Goal: Transaction & Acquisition: Purchase product/service

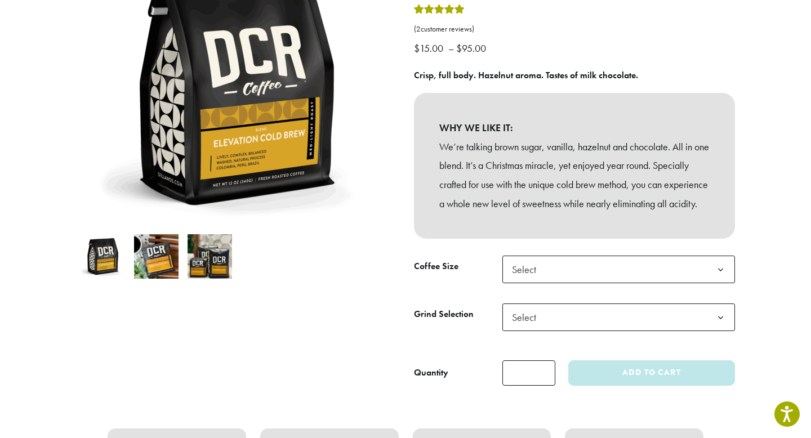
scroll to position [205, 0]
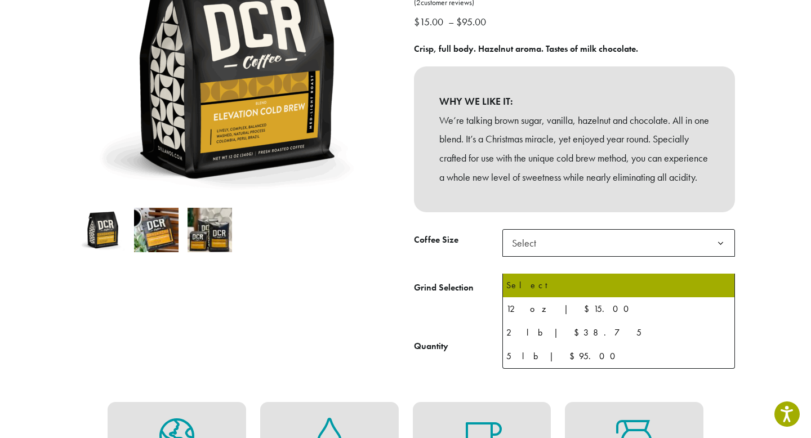
click at [722, 257] on b at bounding box center [721, 244] width 28 height 28
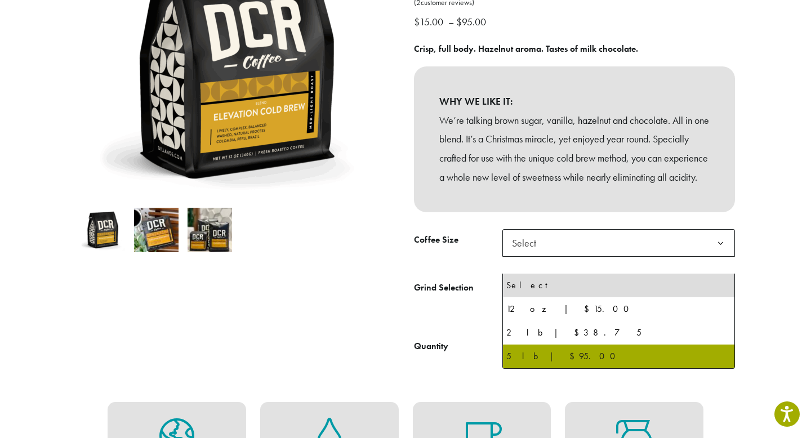
select select "**********"
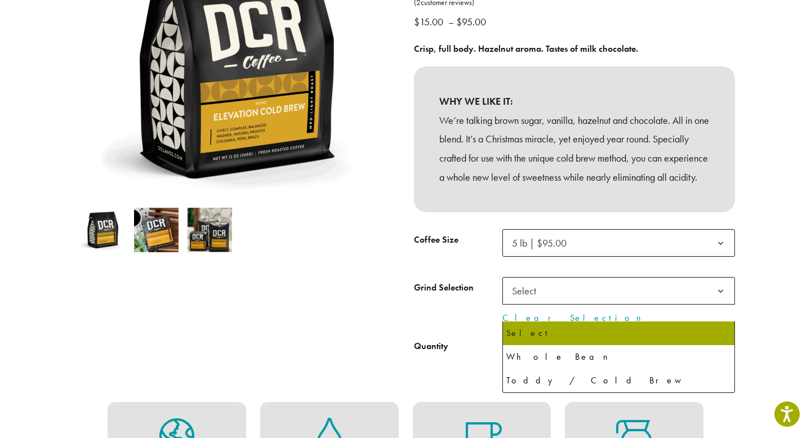
click at [721, 305] on b at bounding box center [721, 292] width 28 height 28
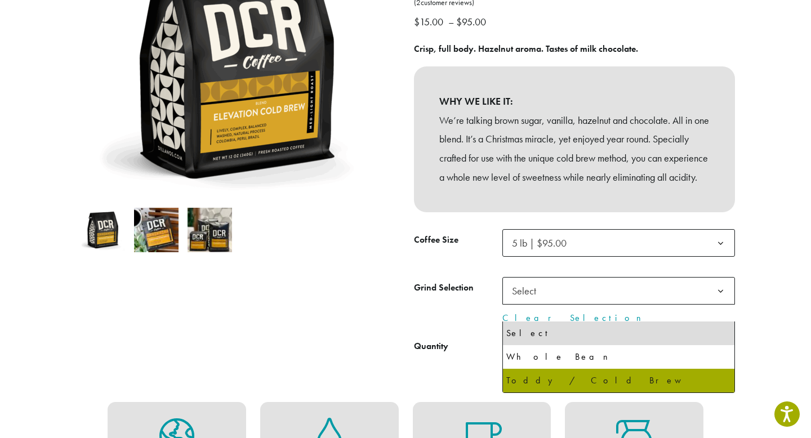
select select "**********"
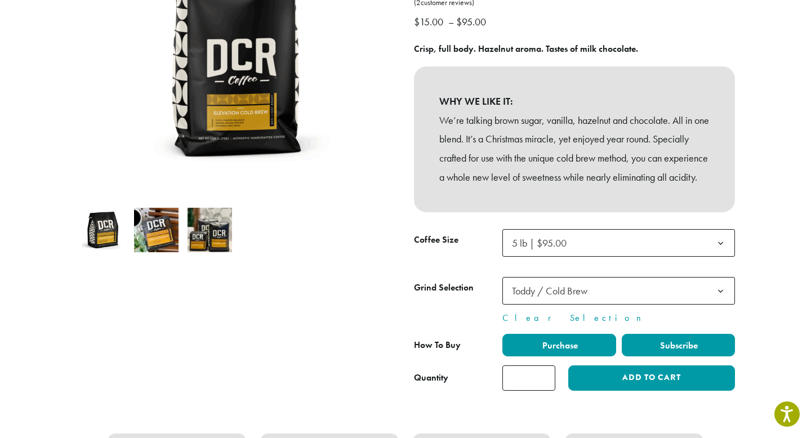
click at [647, 356] on label "Subscribe" at bounding box center [679, 345] width 114 height 23
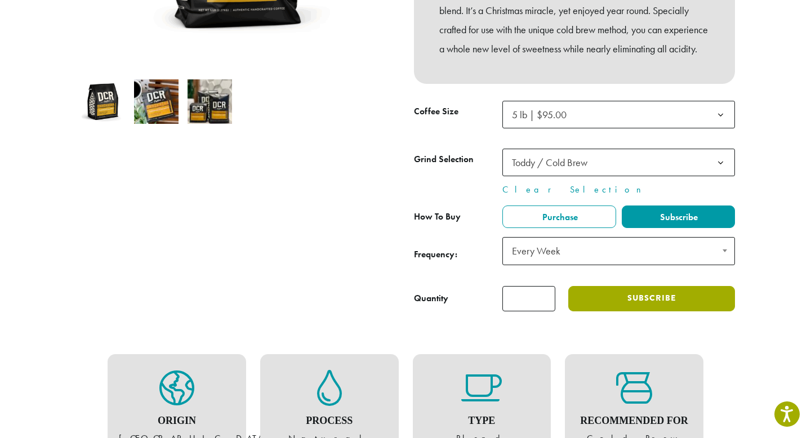
scroll to position [337, 0]
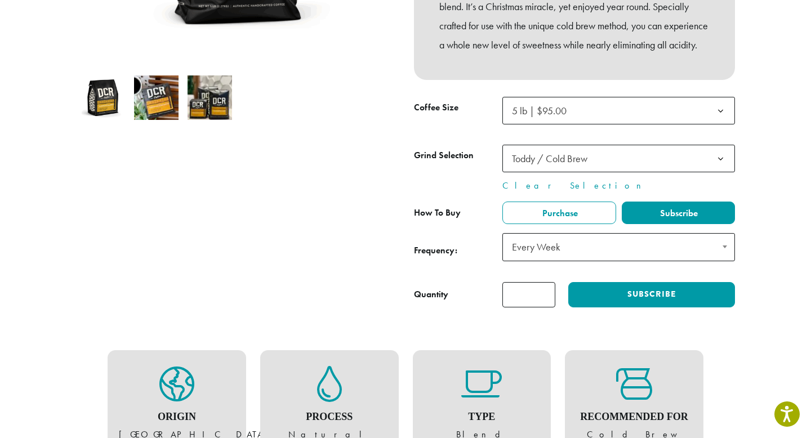
click at [727, 259] on span at bounding box center [724, 247] width 20 height 26
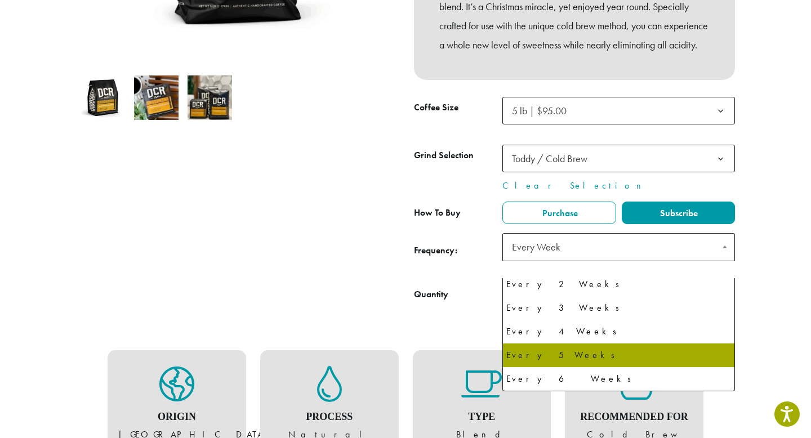
scroll to position [29, 0]
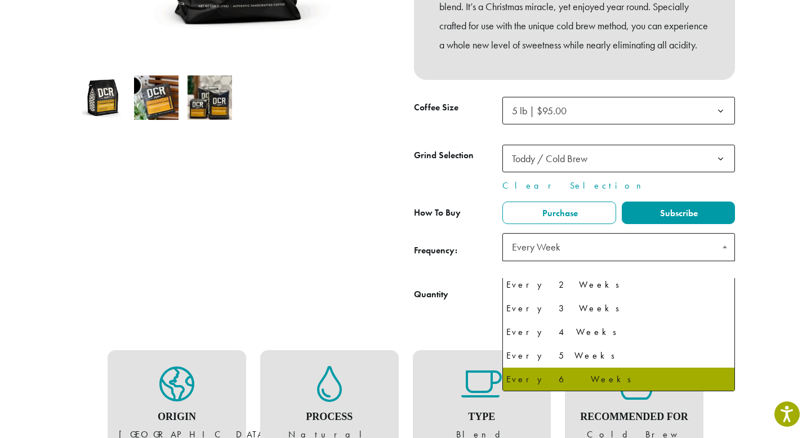
select select "******"
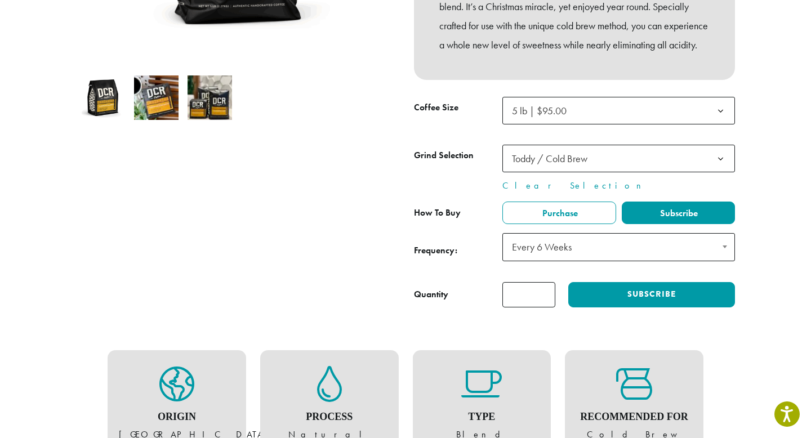
click at [546, 307] on input "*" at bounding box center [528, 294] width 53 height 25
type input "*"
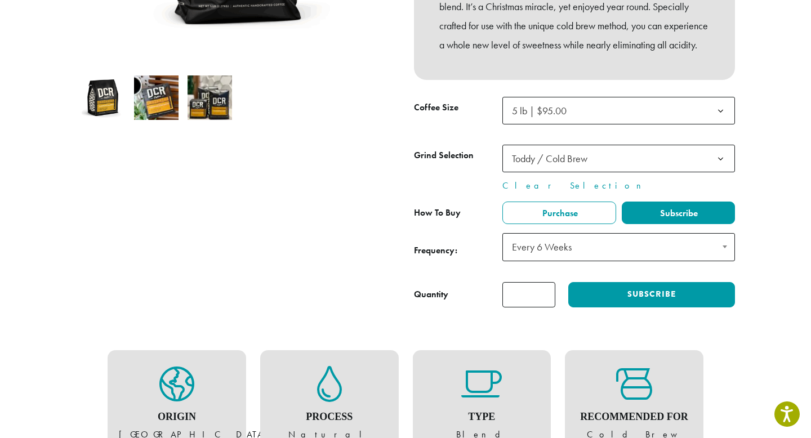
click at [546, 307] on input "*" at bounding box center [528, 294] width 53 height 25
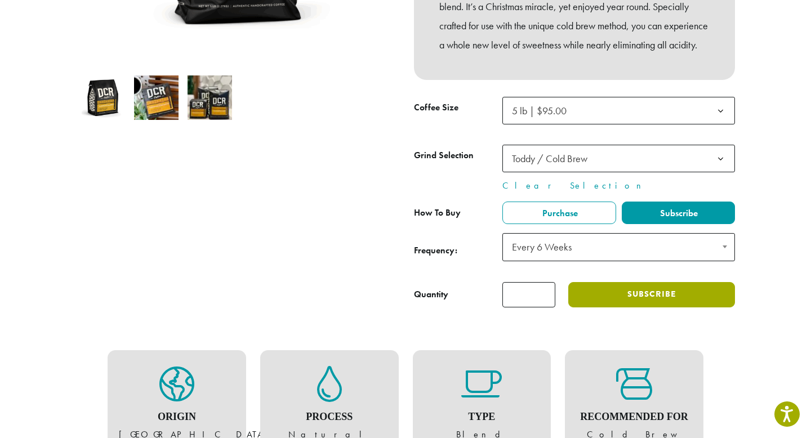
click at [589, 307] on button "Subscribe" at bounding box center [651, 294] width 167 height 25
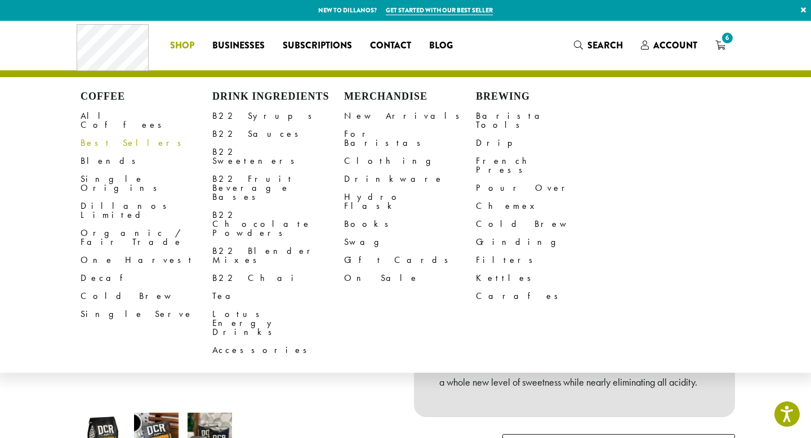
click at [113, 136] on link "Best Sellers" at bounding box center [147, 143] width 132 height 18
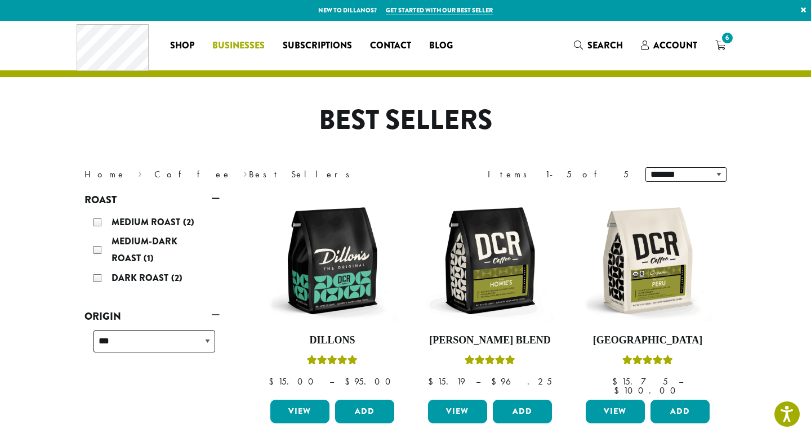
click at [233, 45] on span "Businesses" at bounding box center [238, 46] width 52 height 14
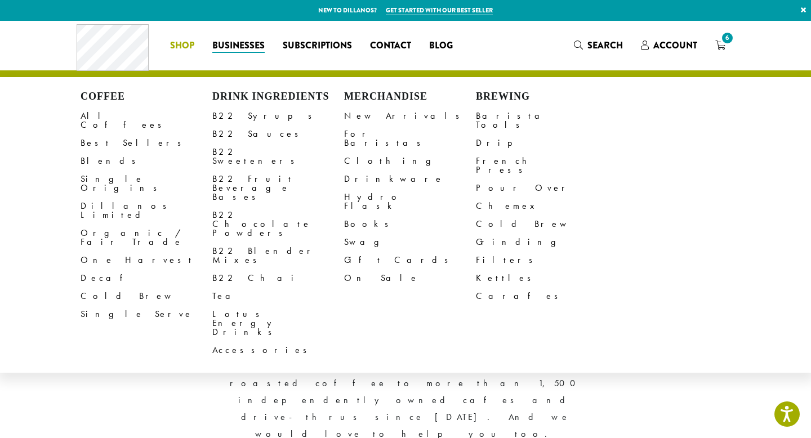
click at [186, 48] on span "Shop" at bounding box center [182, 46] width 24 height 14
click at [234, 117] on link "B22 Syrups" at bounding box center [278, 116] width 132 height 18
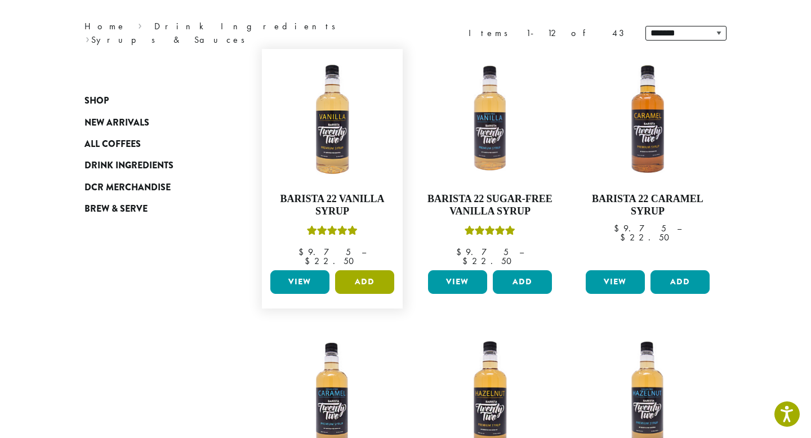
click at [374, 271] on button "Add" at bounding box center [364, 282] width 59 height 24
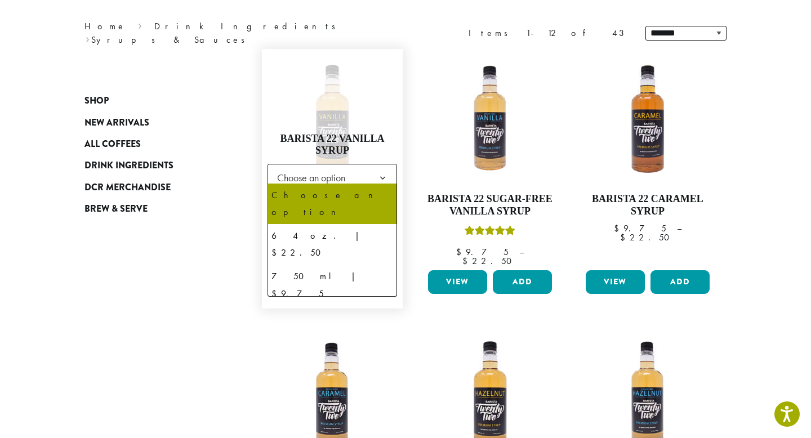
click at [382, 169] on b at bounding box center [383, 178] width 28 height 28
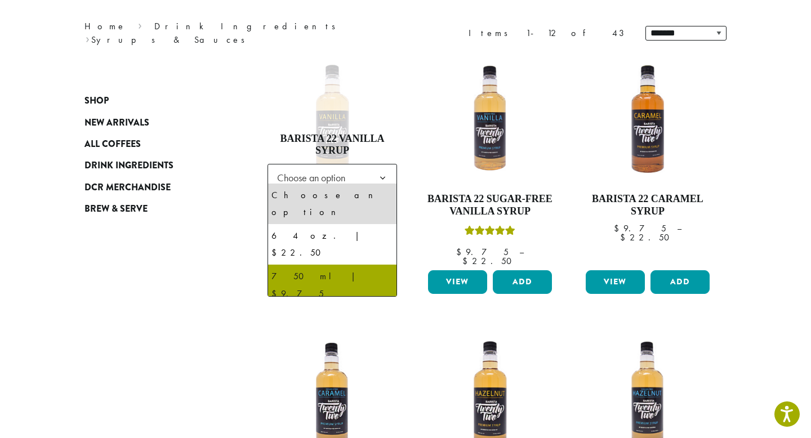
select select "******"
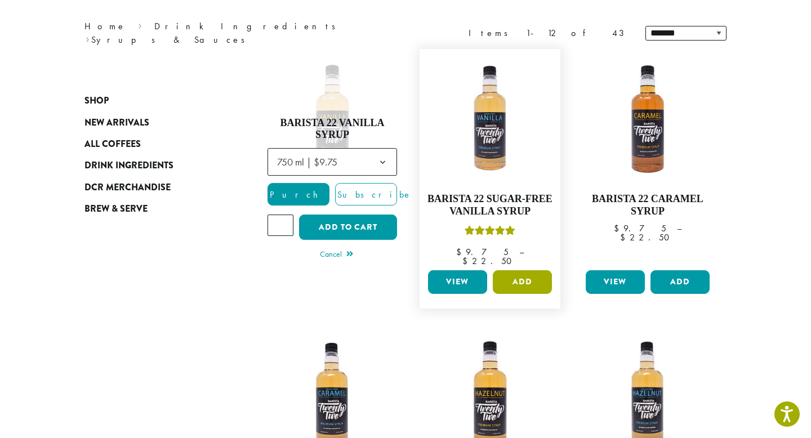
click at [515, 274] on button "Add" at bounding box center [522, 282] width 59 height 24
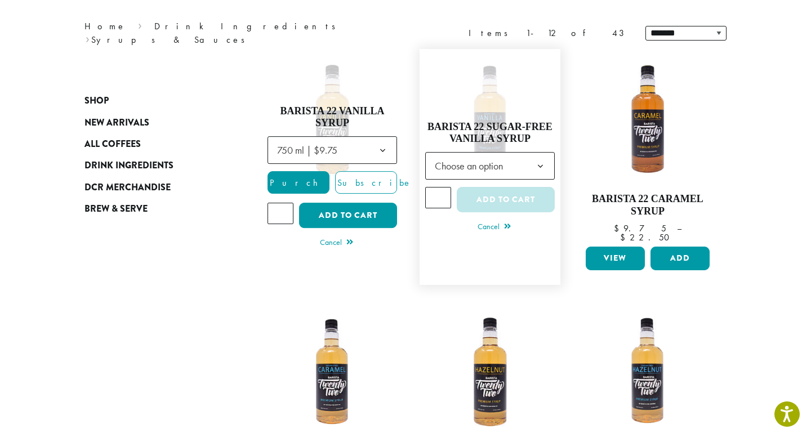
click at [544, 158] on b at bounding box center [540, 167] width 28 height 28
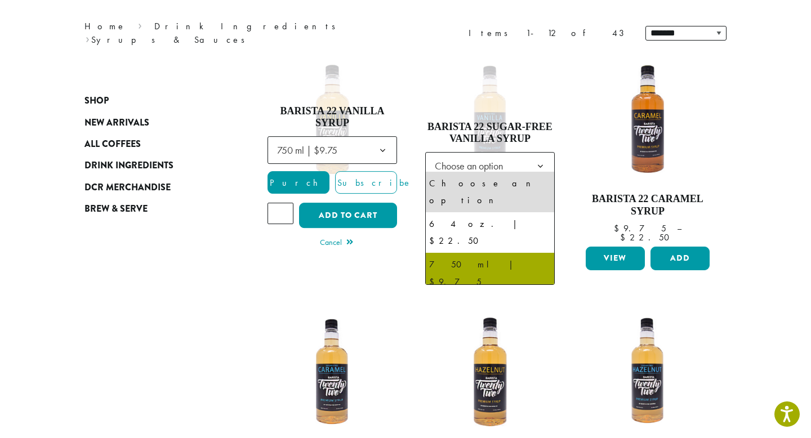
select select "******"
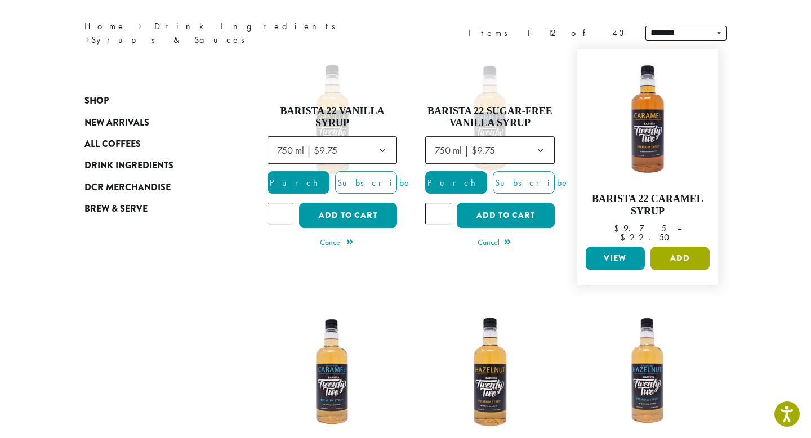
click at [673, 250] on button "Add" at bounding box center [679, 259] width 59 height 24
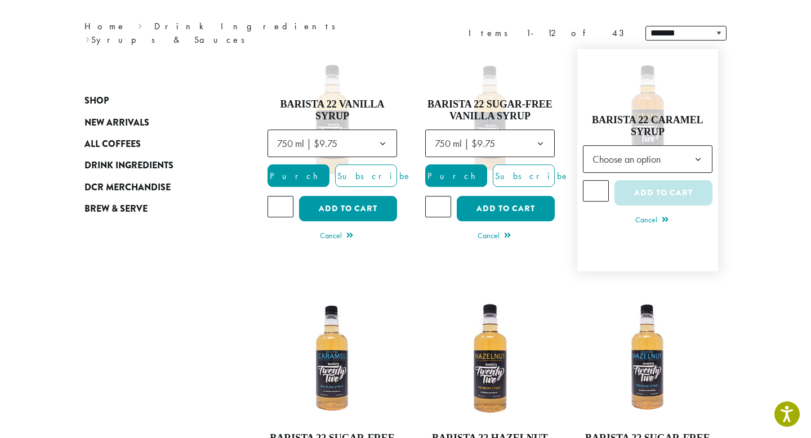
click at [700, 148] on b at bounding box center [698, 160] width 28 height 28
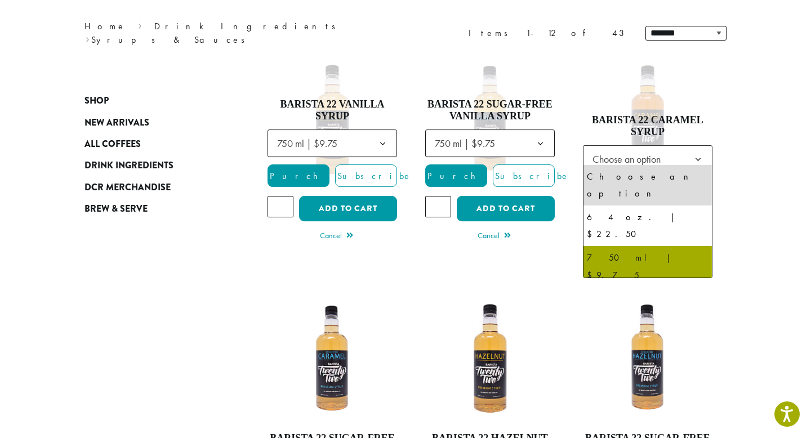
select select "******"
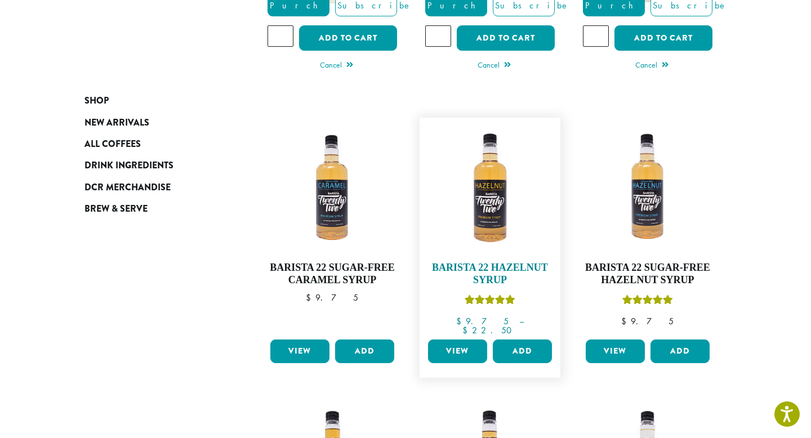
scroll to position [317, 0]
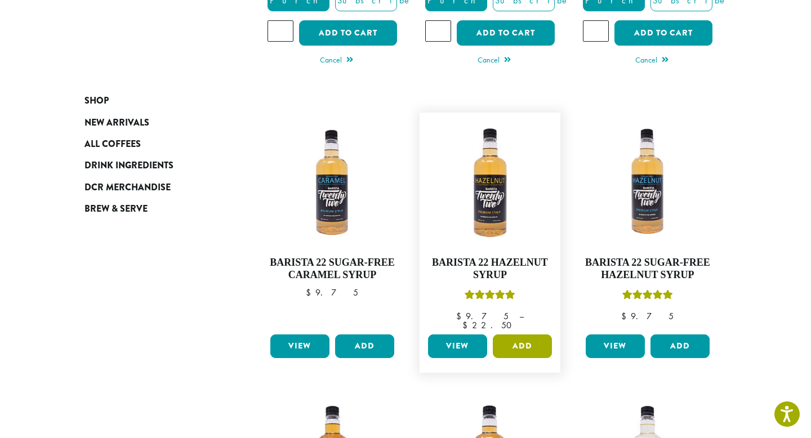
click at [522, 334] on button "Add" at bounding box center [522, 346] width 59 height 24
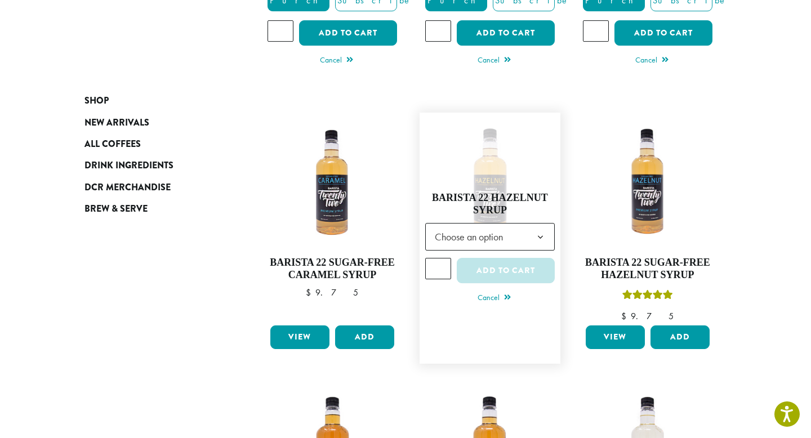
click at [537, 224] on b at bounding box center [540, 238] width 28 height 28
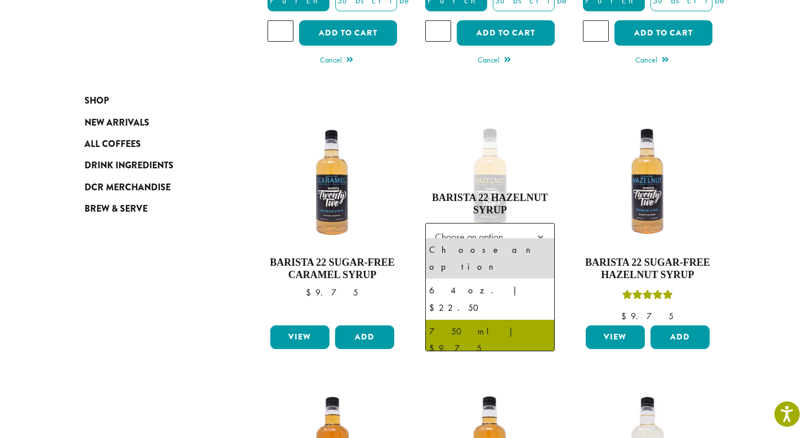
select select "******"
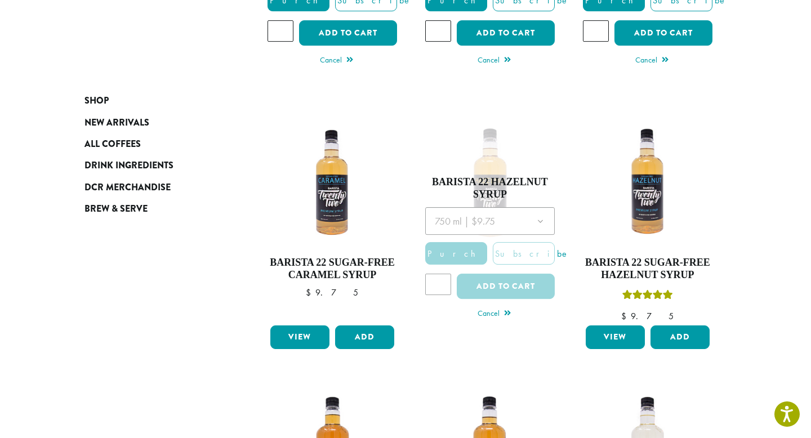
click at [430, 361] on ul "**********" at bounding box center [489, 374] width 473 height 1018
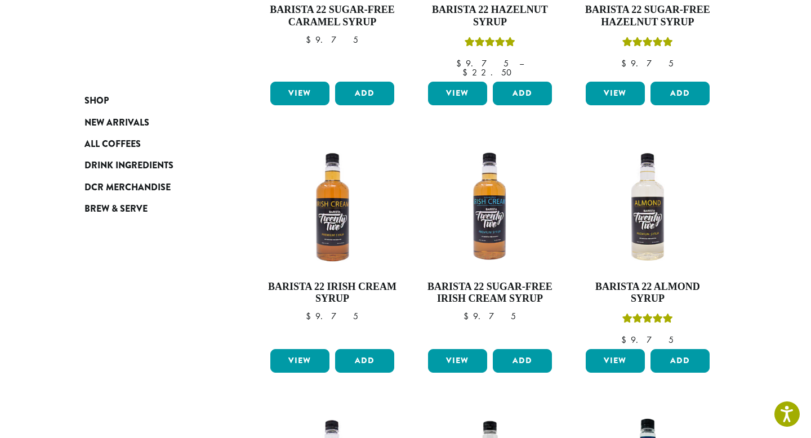
scroll to position [608, 0]
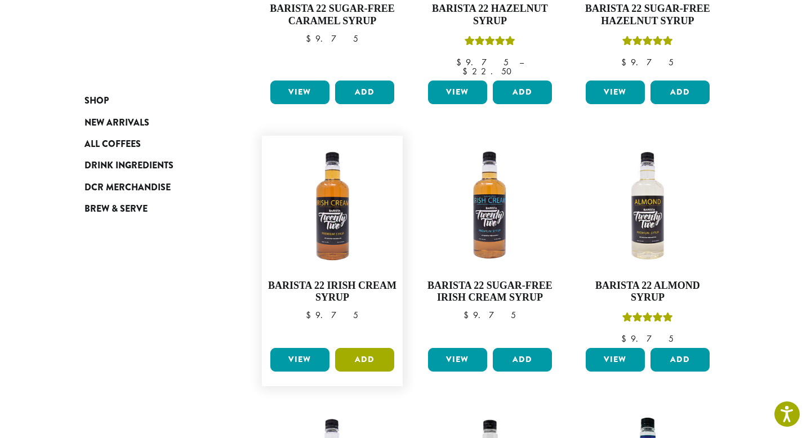
click at [363, 348] on button "Add" at bounding box center [364, 360] width 59 height 24
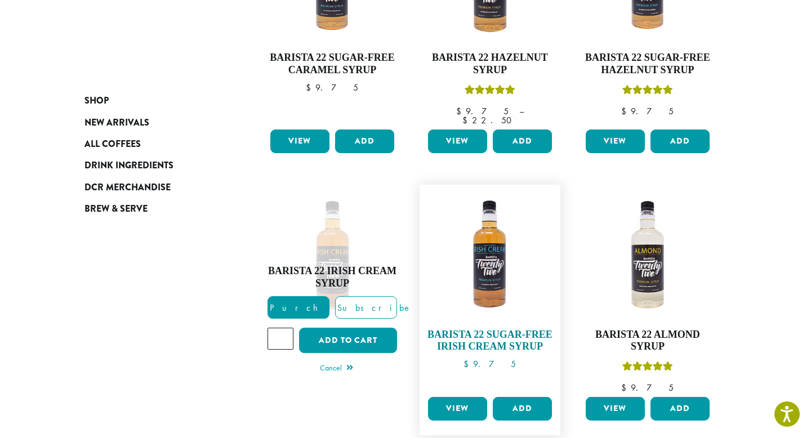
scroll to position [564, 0]
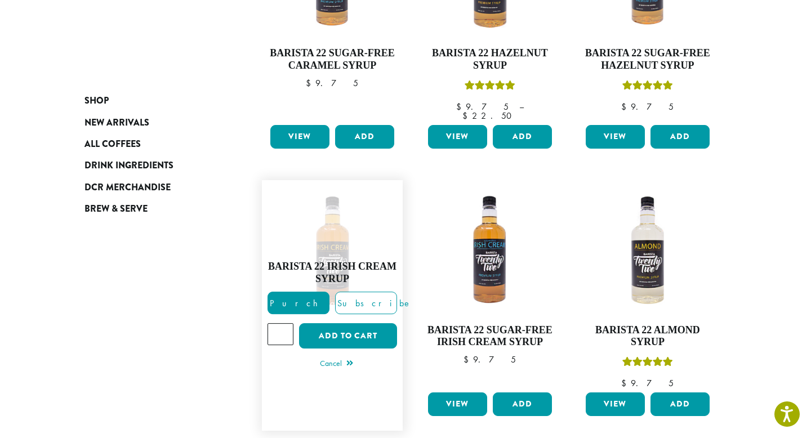
click at [381, 385] on link "Barista 22 Irish Cream Syrup $ 9.75" at bounding box center [331, 305] width 129 height 239
click at [243, 331] on div "**********" at bounding box center [406, 188] width 676 height 1123
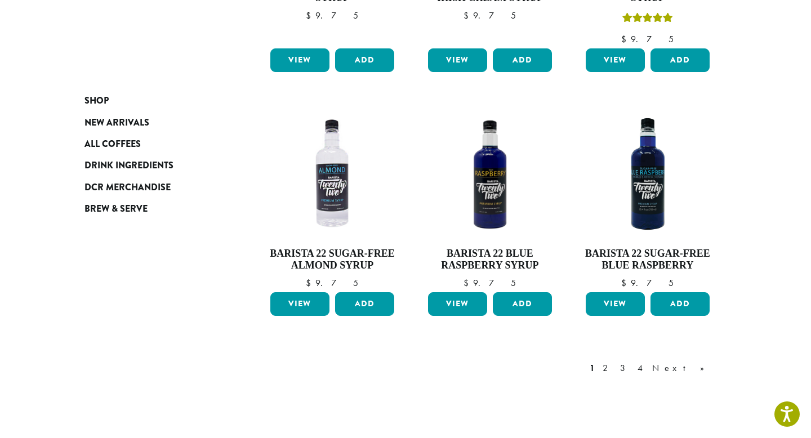
scroll to position [910, 0]
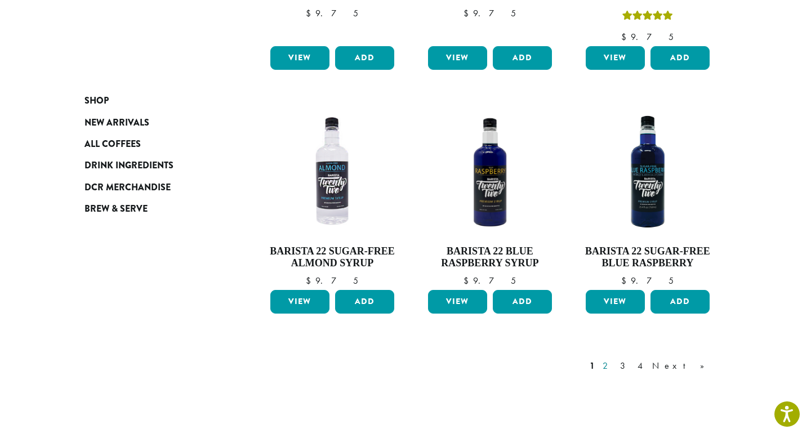
click at [614, 359] on link "2" at bounding box center [607, 366] width 14 height 14
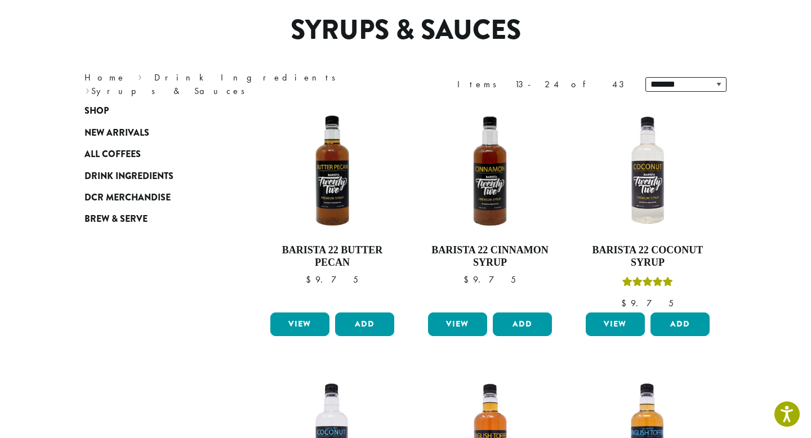
scroll to position [69, 0]
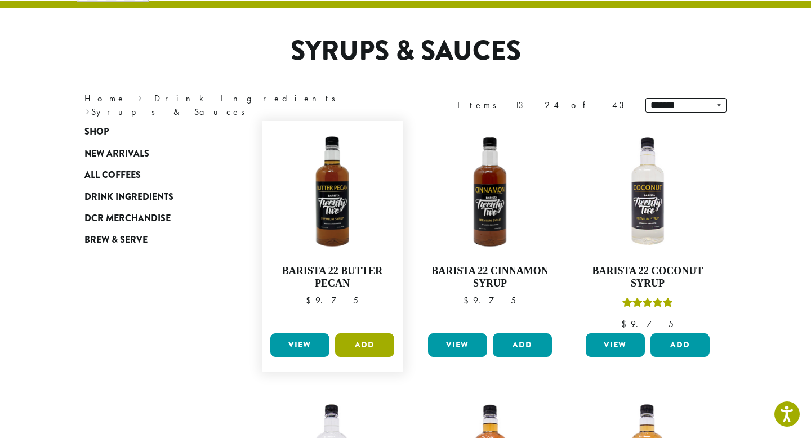
click at [364, 344] on button "Add" at bounding box center [364, 345] width 59 height 24
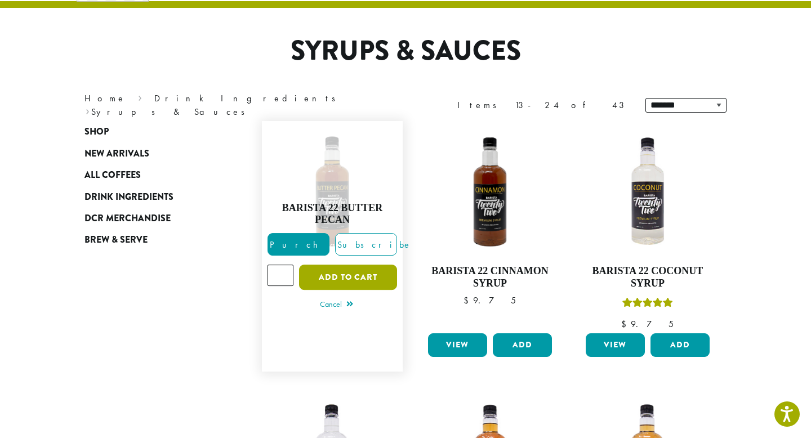
click at [351, 275] on button "Add to cart" at bounding box center [348, 277] width 98 height 25
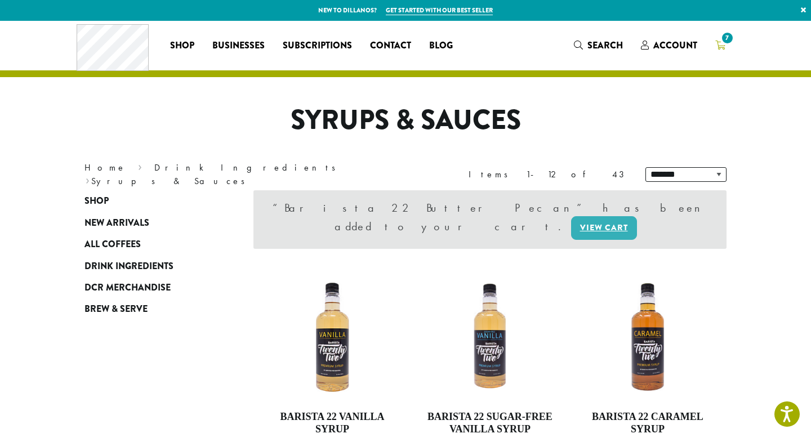
click at [721, 39] on span "7" at bounding box center [727, 37] width 15 height 15
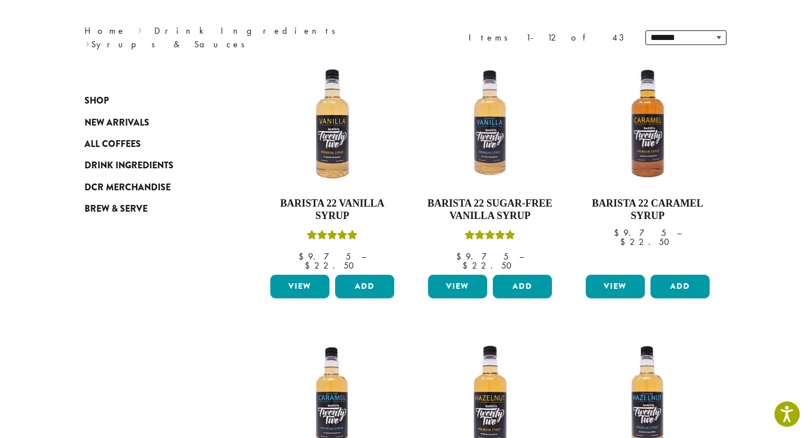
scroll to position [148, 0]
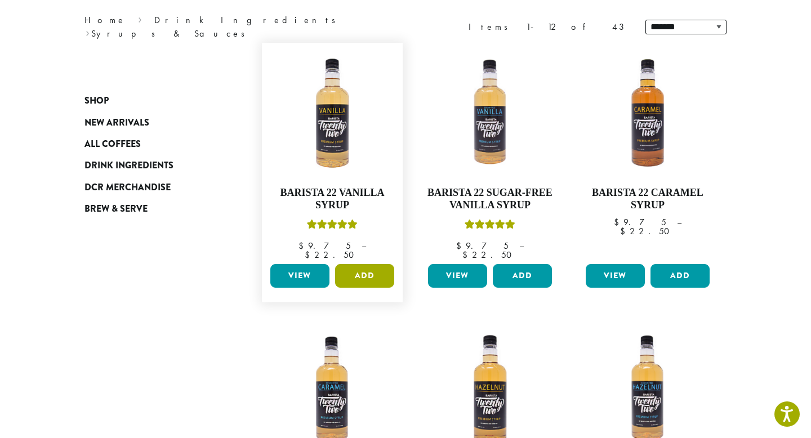
click at [369, 264] on button "Add" at bounding box center [364, 276] width 59 height 24
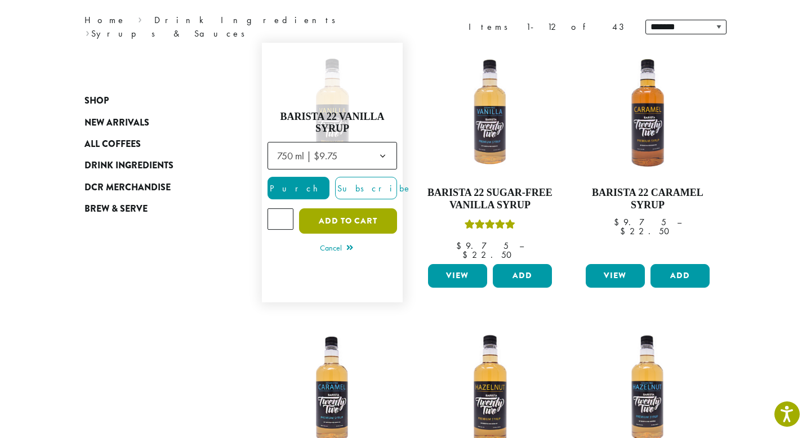
click at [356, 217] on button "Add to cart" at bounding box center [348, 220] width 98 height 25
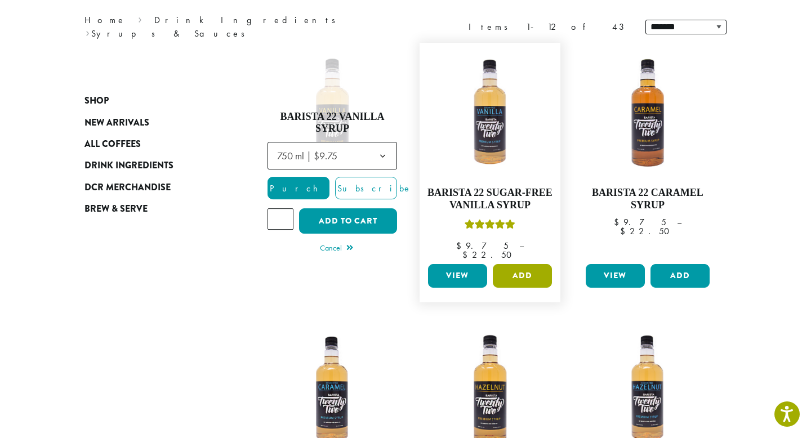
click at [530, 265] on button "Add" at bounding box center [522, 276] width 59 height 24
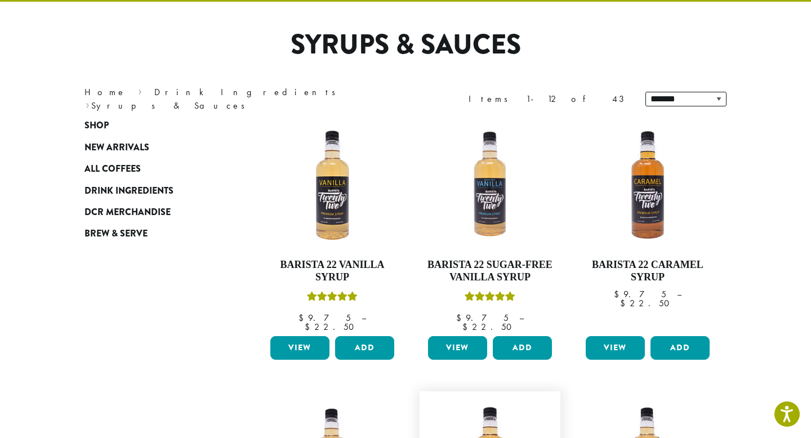
scroll to position [87, 0]
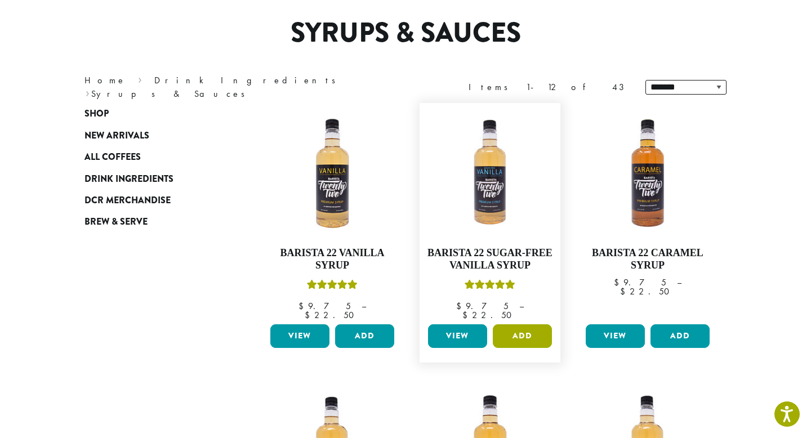
click at [530, 324] on button "Add" at bounding box center [522, 336] width 59 height 24
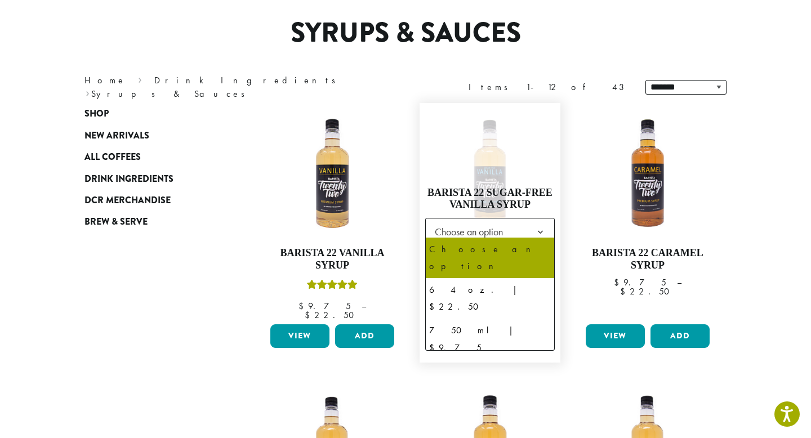
click at [539, 229] on b at bounding box center [540, 232] width 28 height 28
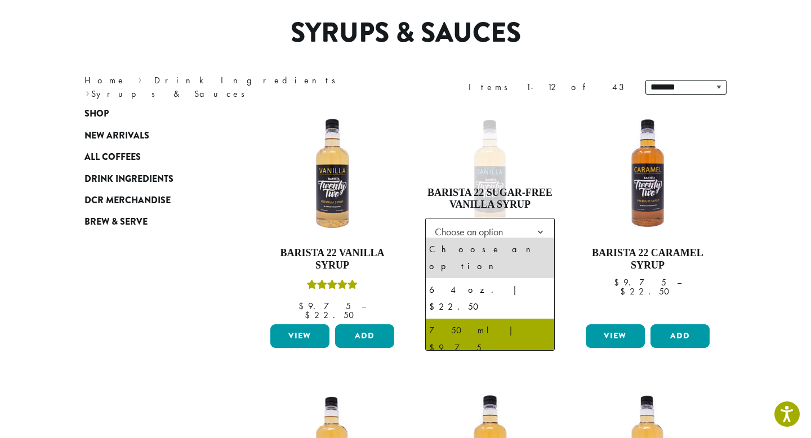
select select "******"
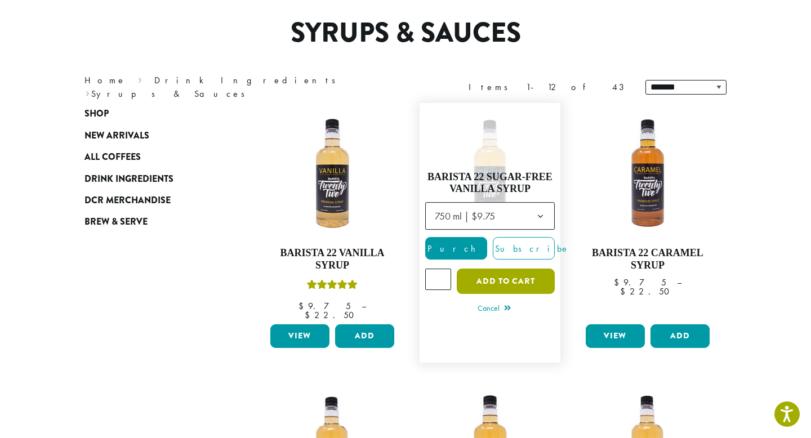
click at [520, 274] on button "Add to cart" at bounding box center [506, 281] width 98 height 25
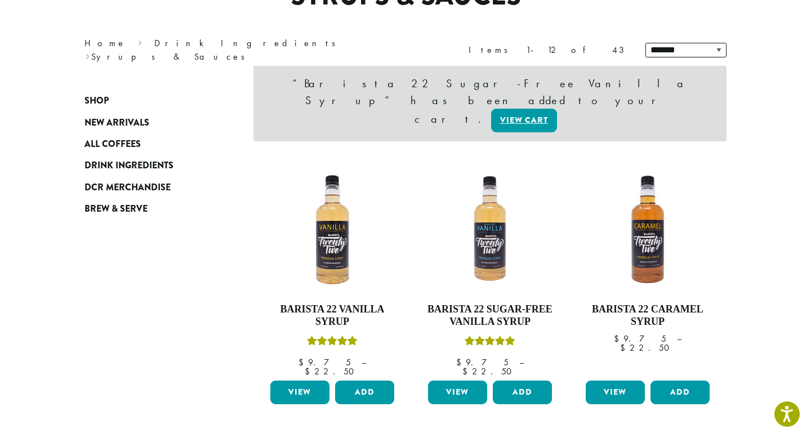
scroll to position [131, 0]
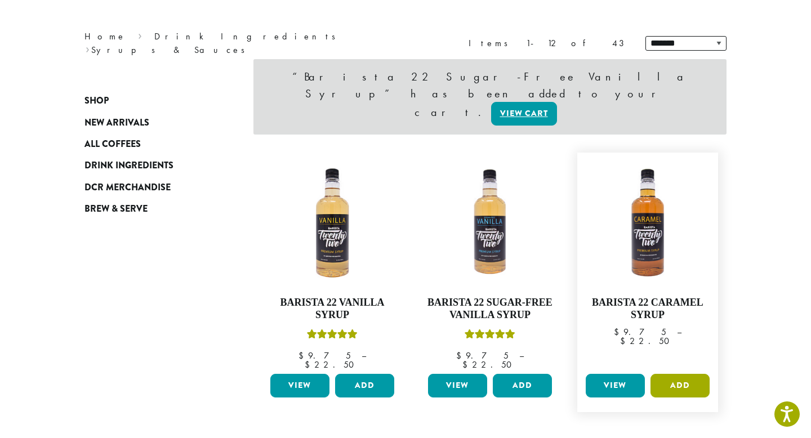
click at [687, 374] on button "Add" at bounding box center [679, 386] width 59 height 24
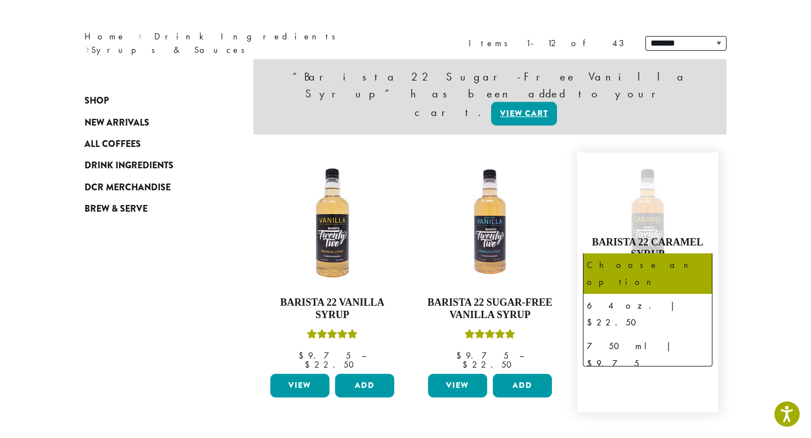
click at [702, 268] on b at bounding box center [698, 282] width 28 height 28
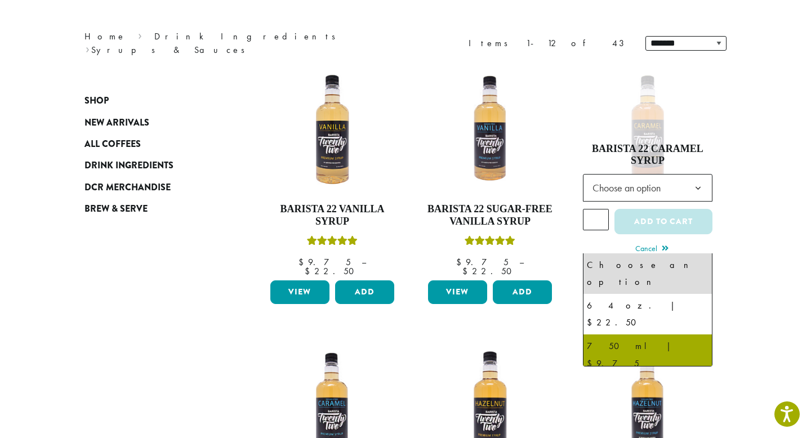
select select "******"
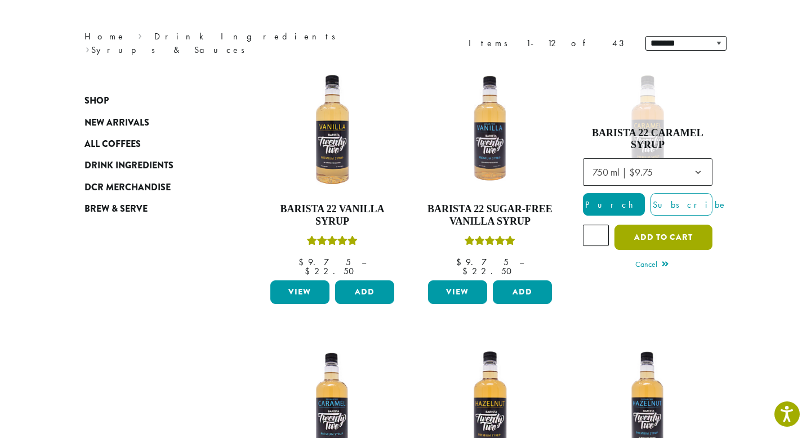
click at [666, 234] on button "Add to cart" at bounding box center [663, 237] width 98 height 25
